Goal: Task Accomplishment & Management: Understand process/instructions

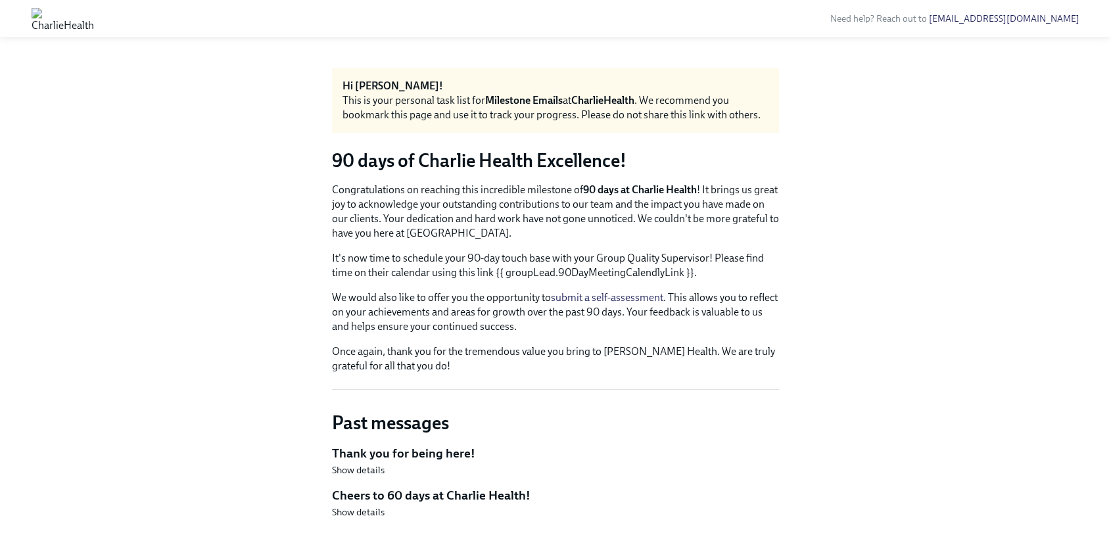
click at [563, 142] on div "Hi Madeline! This is your personal task list for Milestone Emails at CharlieHea…" at bounding box center [555, 304] width 447 height 472
click at [715, 89] on div "Hi [PERSON_NAME]!" at bounding box center [556, 86] width 426 height 14
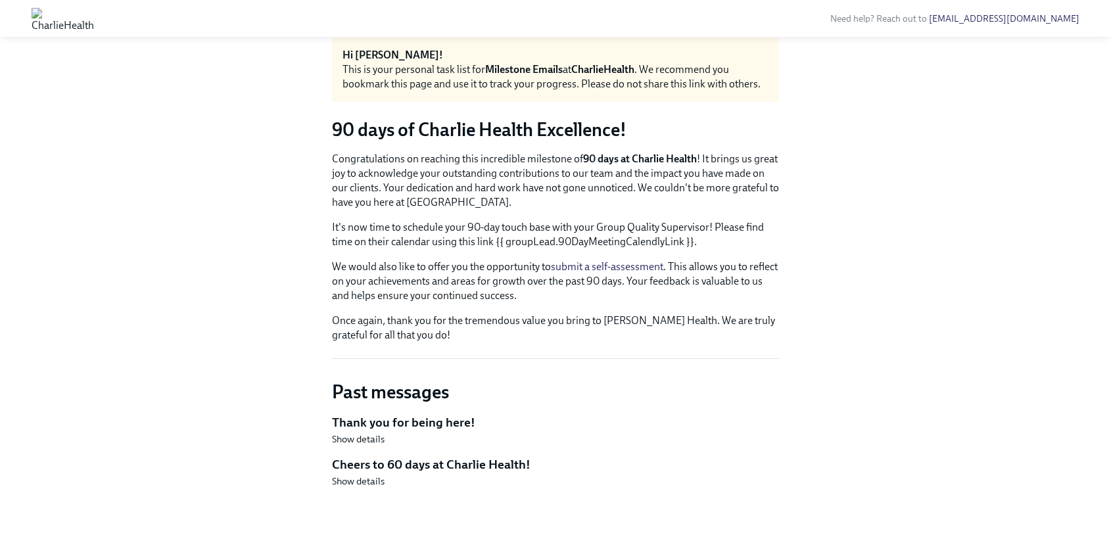
scroll to position [32, 0]
click at [464, 143] on div "Hi Madeline! This is your personal task list for Milestone Emails at CharlieHea…" at bounding box center [555, 273] width 447 height 472
click at [553, 245] on p "It's now time to schedule your 90-day touch base with your Group Quality Superv…" at bounding box center [555, 234] width 447 height 29
click at [677, 249] on div "Congratulations on reaching this incredible milestone of 90 days at Charlie Hea…" at bounding box center [555, 246] width 447 height 191
click at [360, 482] on span "Show details" at bounding box center [358, 480] width 53 height 13
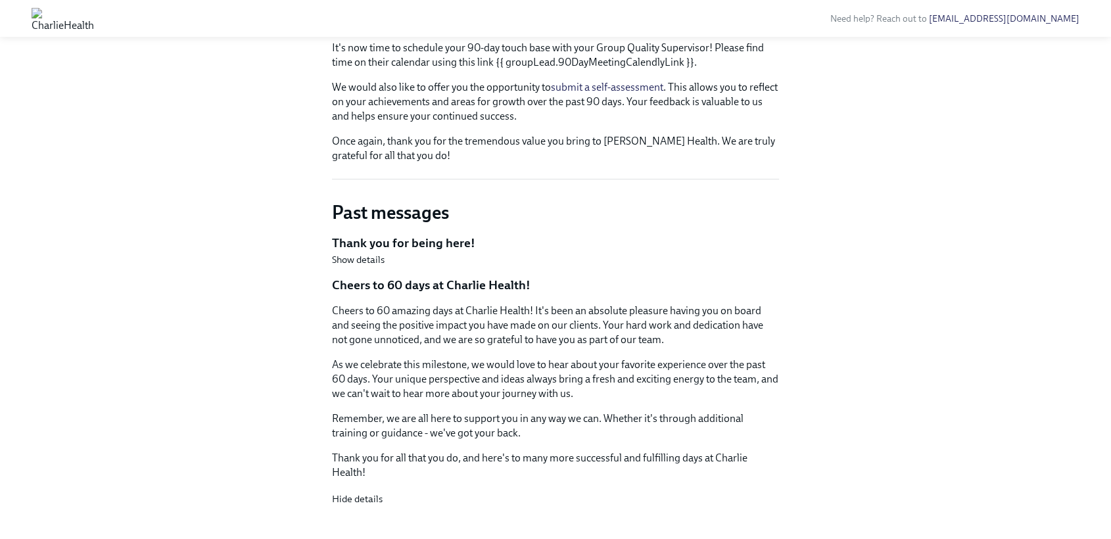
scroll to position [230, 0]
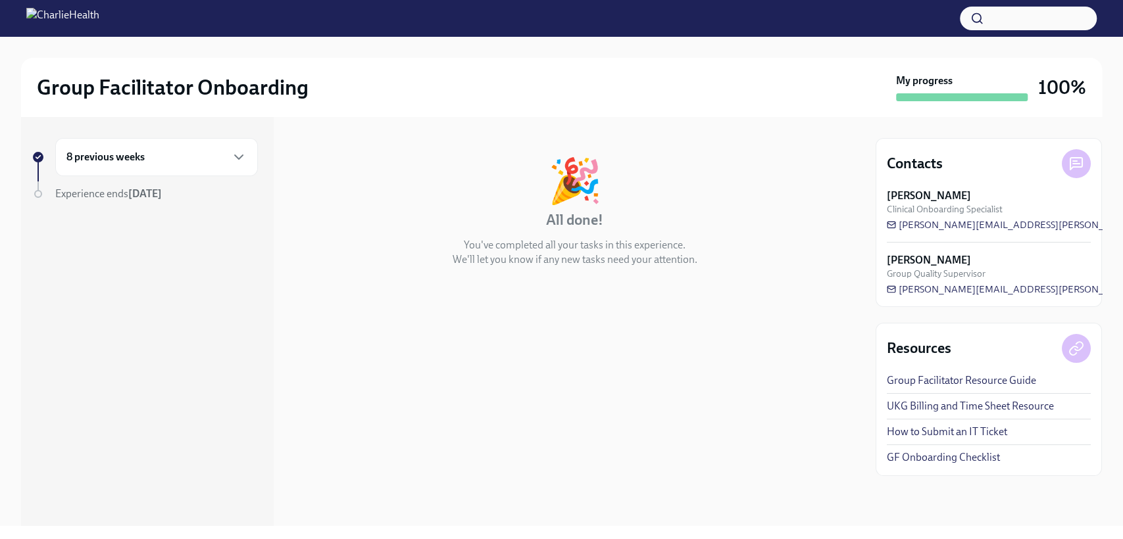
click at [163, 169] on div "8 previous weeks" at bounding box center [156, 157] width 203 height 38
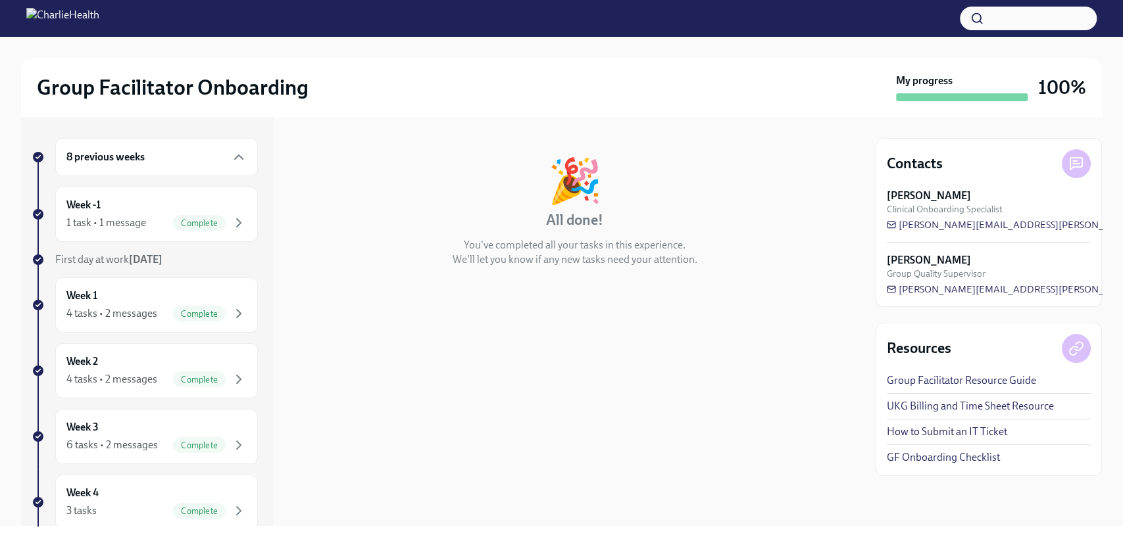
scroll to position [278, 0]
